Goal: Information Seeking & Learning: Check status

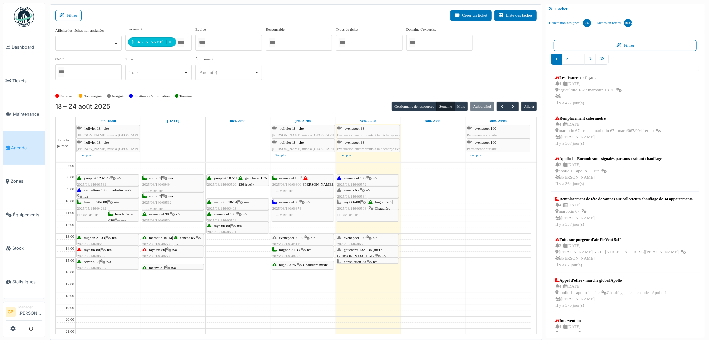
click at [117, 264] on div "séverin 53 | n/a 2025/08/146/06507 Fuite d'eau en dessous de [PERSON_NAME] d'eau" at bounding box center [107, 267] width 61 height 19
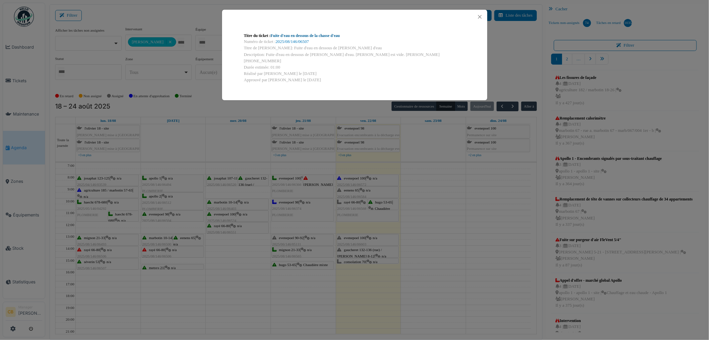
click at [299, 37] on link "Fuite d'eau en dessous de la chasse d'eau" at bounding box center [305, 35] width 69 height 5
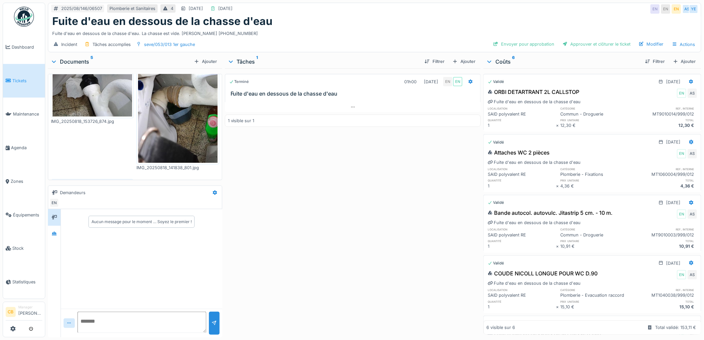
scroll to position [111, 0]
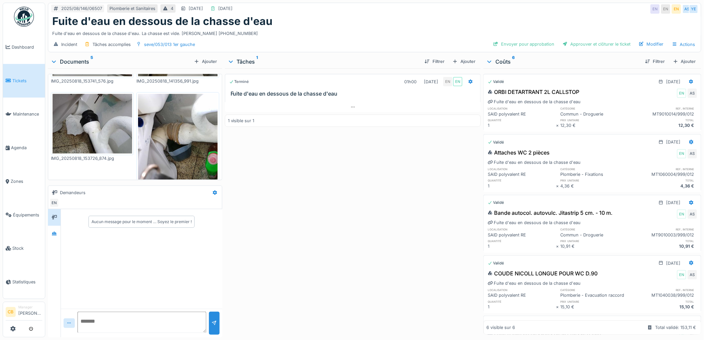
click at [158, 125] on img at bounding box center [177, 147] width 79 height 106
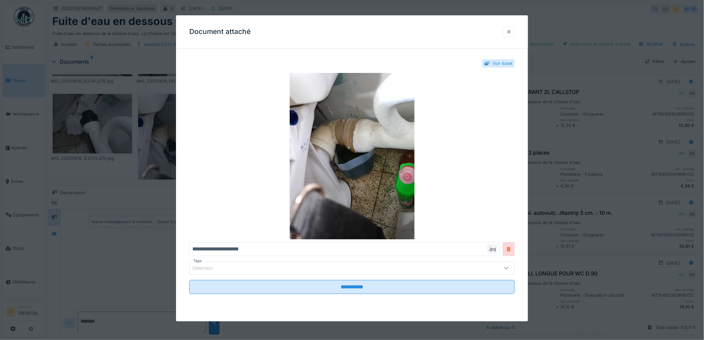
click at [512, 30] on div at bounding box center [508, 32] width 5 height 6
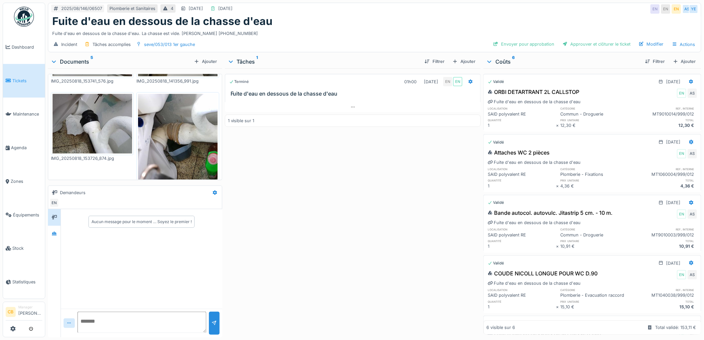
click at [107, 118] on img at bounding box center [92, 124] width 79 height 60
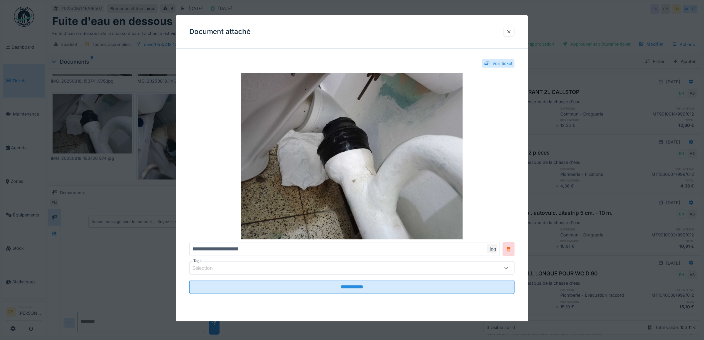
click at [506, 34] on div "Document attaché" at bounding box center [352, 31] width 352 height 33
click at [512, 30] on div at bounding box center [508, 32] width 5 height 6
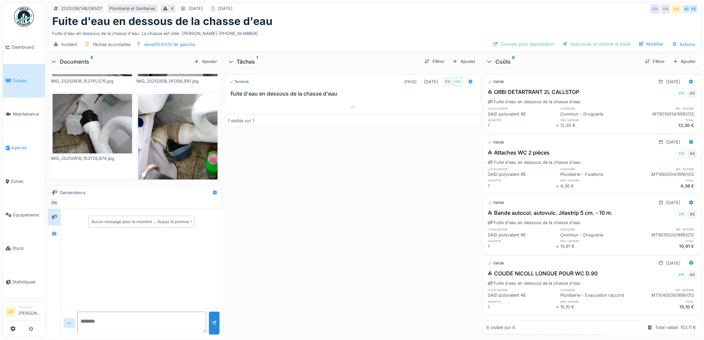
click at [27, 145] on span "Agenda" at bounding box center [26, 147] width 31 height 6
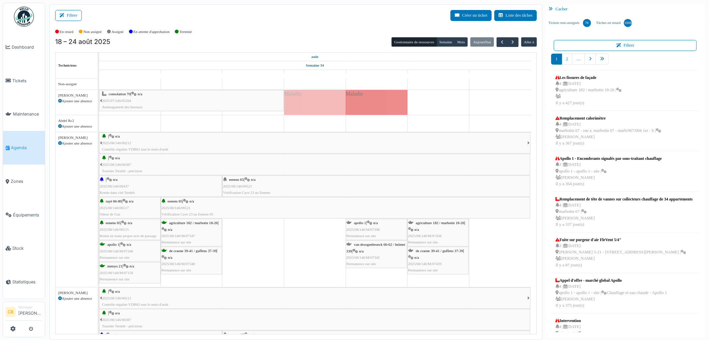
drag, startPoint x: 16, startPoint y: 146, endPoint x: 19, endPoint y: 142, distance: 5.0
click at [17, 146] on span "Agenda" at bounding box center [26, 147] width 31 height 6
click at [77, 16] on button "Filtrer" at bounding box center [68, 15] width 27 height 11
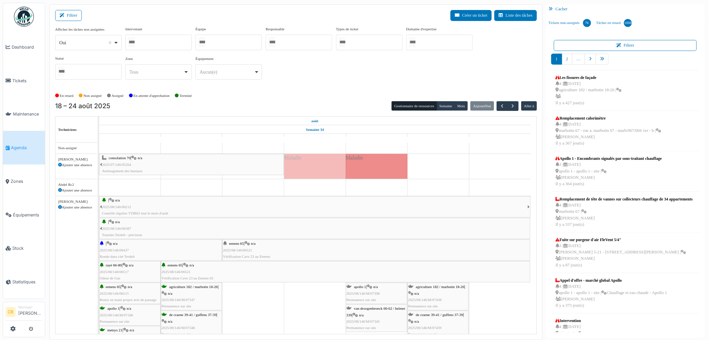
click at [115, 42] on div "Oui Remove item" at bounding box center [88, 43] width 61 height 10
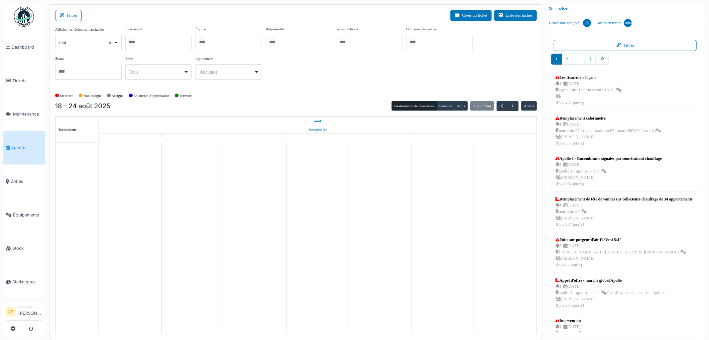
select select
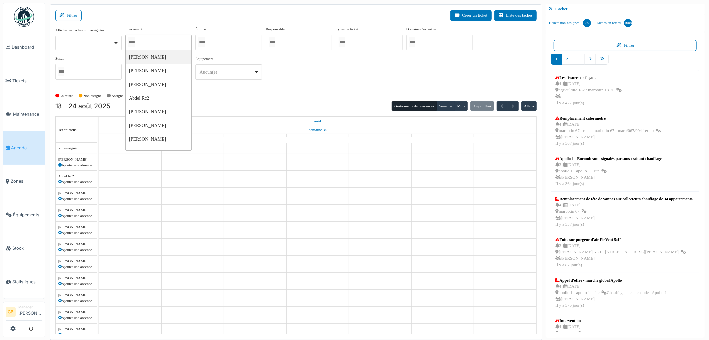
click at [130, 42] on input "Tous" at bounding box center [131, 42] width 7 height 10
type input "****"
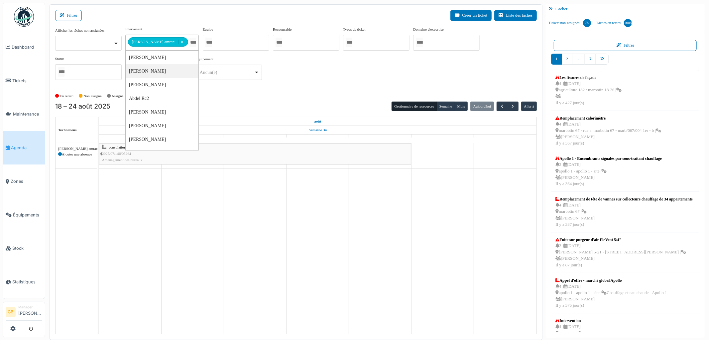
click at [224, 97] on div "En retard Non assigné Assigné En attente d'approbation Terminé" at bounding box center [296, 95] width 482 height 11
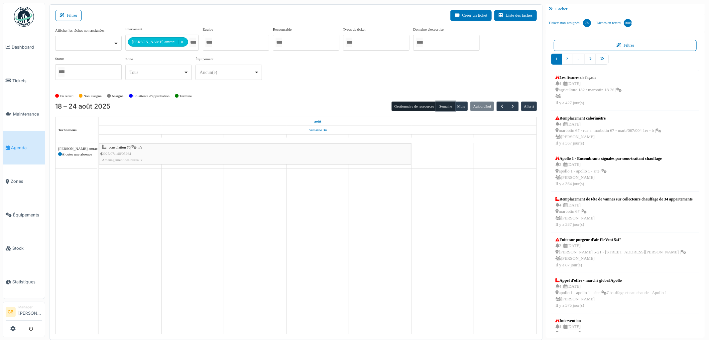
click at [443, 104] on button "Semaine" at bounding box center [446, 105] width 18 height 9
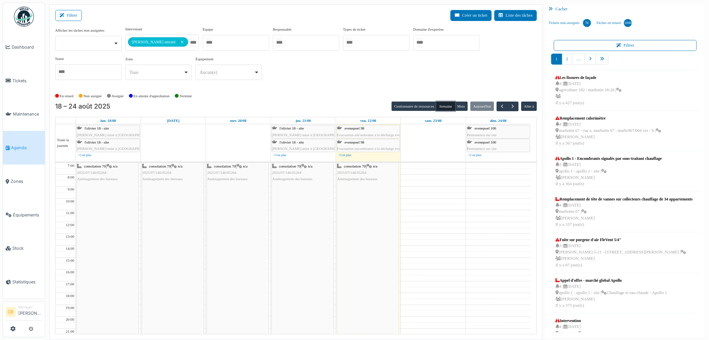
click at [439, 105] on button "Semaine" at bounding box center [446, 105] width 18 height 9
click at [513, 104] on span "button" at bounding box center [514, 106] width 6 height 6
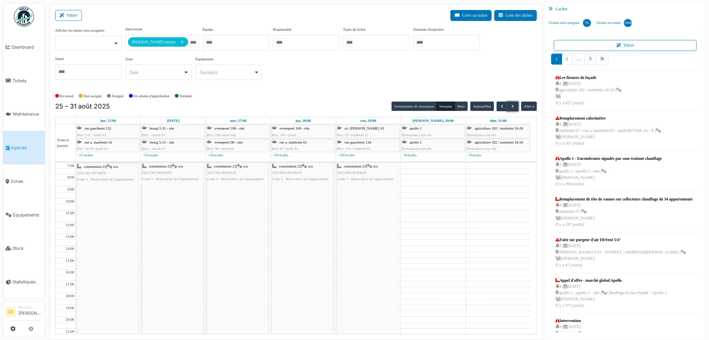
click at [118, 205] on div "constitution 23 | n/a 2025/06/146/04650 Code 2 - Rénovation de l'appartement" at bounding box center [108, 263] width 62 height 201
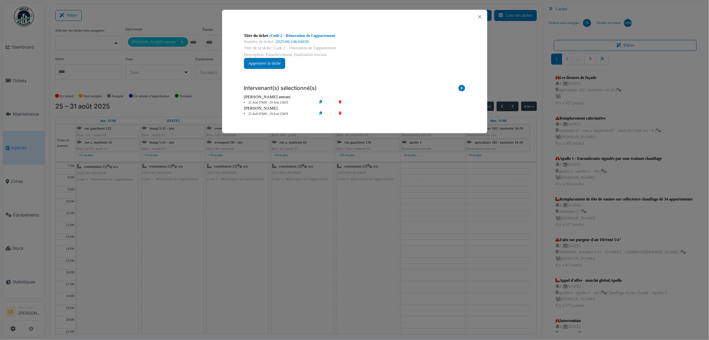
click at [117, 203] on div "Titre du ticket : Code 2 - Rénovation de l'appartement Numéro de ticket : 2025/…" at bounding box center [354, 170] width 709 height 340
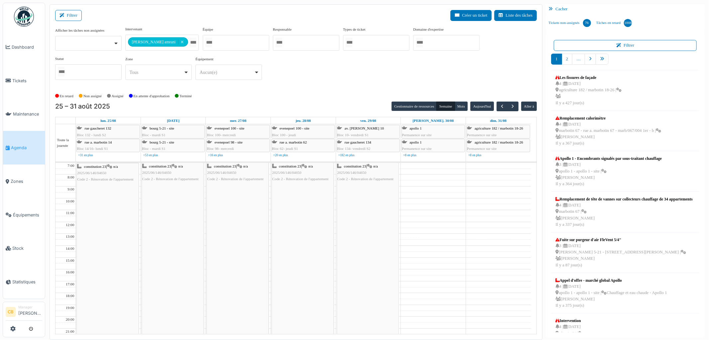
click at [117, 203] on div "constitution 23 | n/a 2025/06/146/04650 Code 2 - Rénovation de l'appartement" at bounding box center [108, 263] width 62 height 201
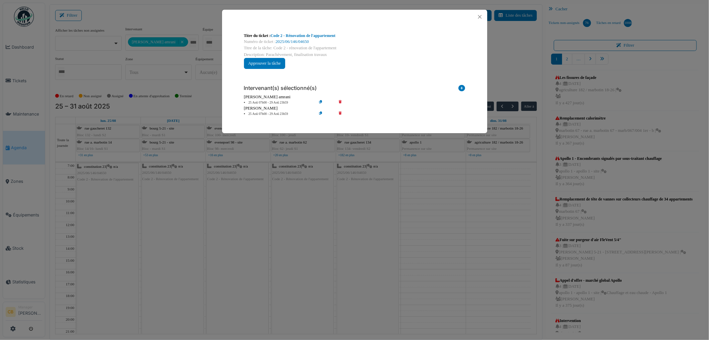
click at [117, 203] on div "Titre du ticket : Code 2 - Rénovation de l'appartement Numéro de ticket : 2025/…" at bounding box center [354, 170] width 709 height 340
